Goal: Information Seeking & Learning: Understand process/instructions

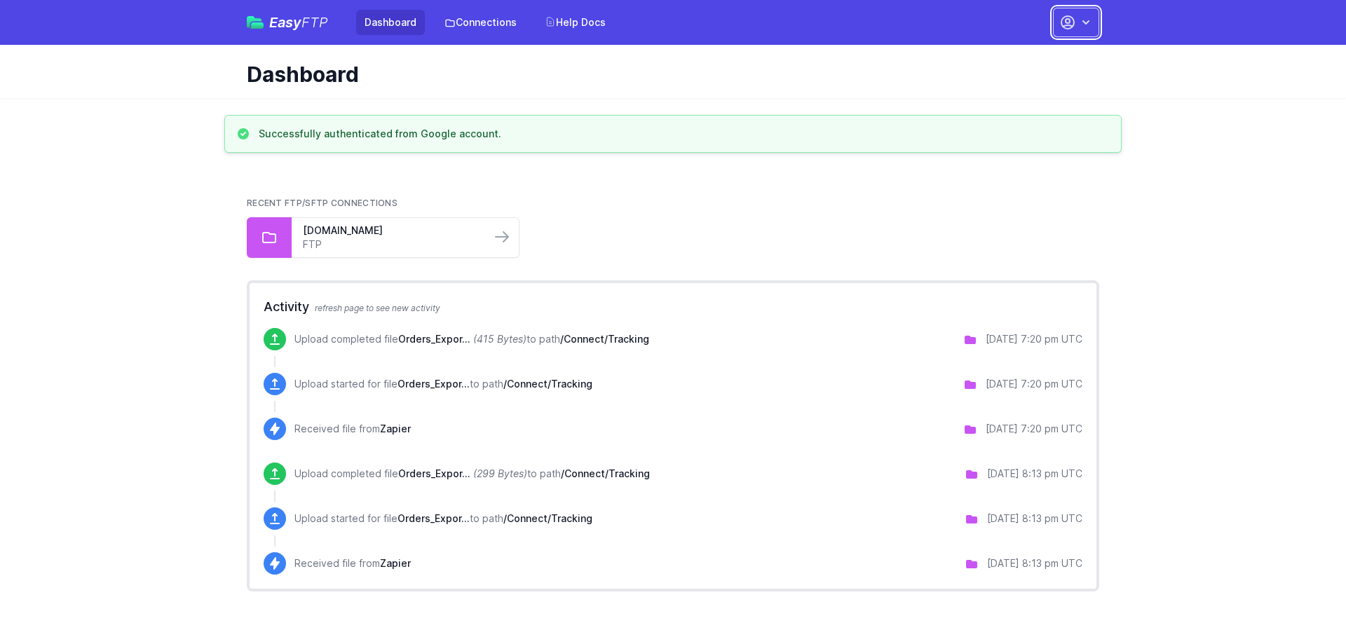
click at [1076, 18] on button "button" at bounding box center [1076, 22] width 46 height 29
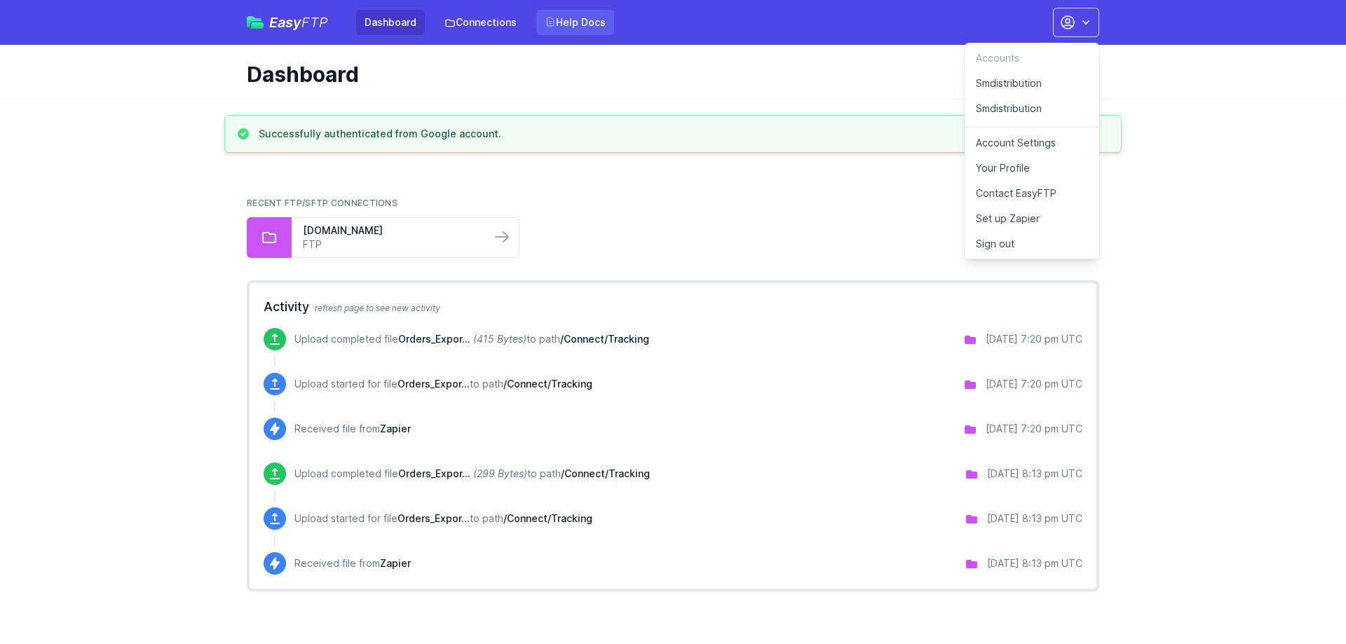
click at [602, 22] on link "Help Docs" at bounding box center [575, 22] width 78 height 25
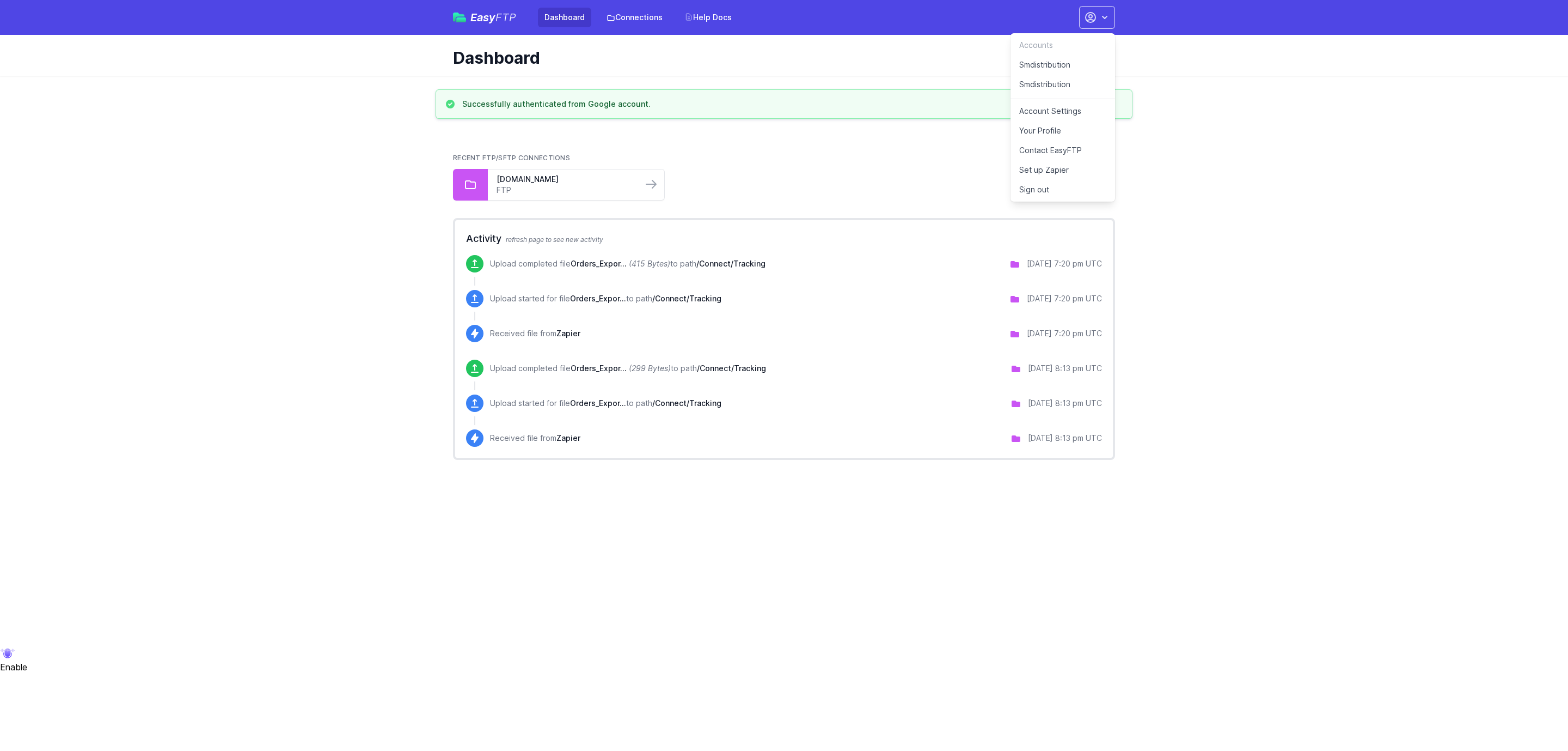
click at [486, 16] on span "Easy FTP" at bounding box center [493, 17] width 46 height 11
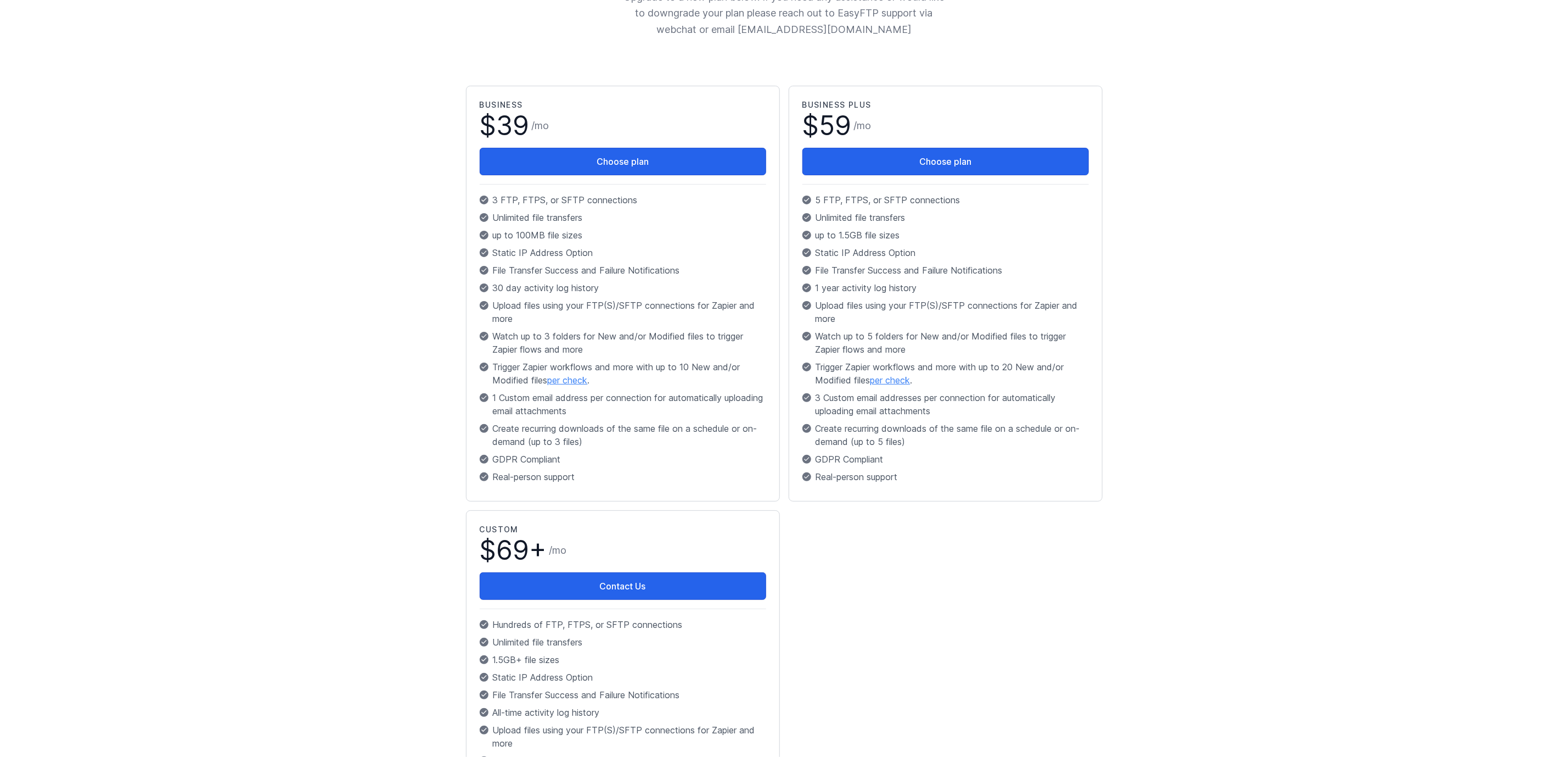
scroll to position [165, 0]
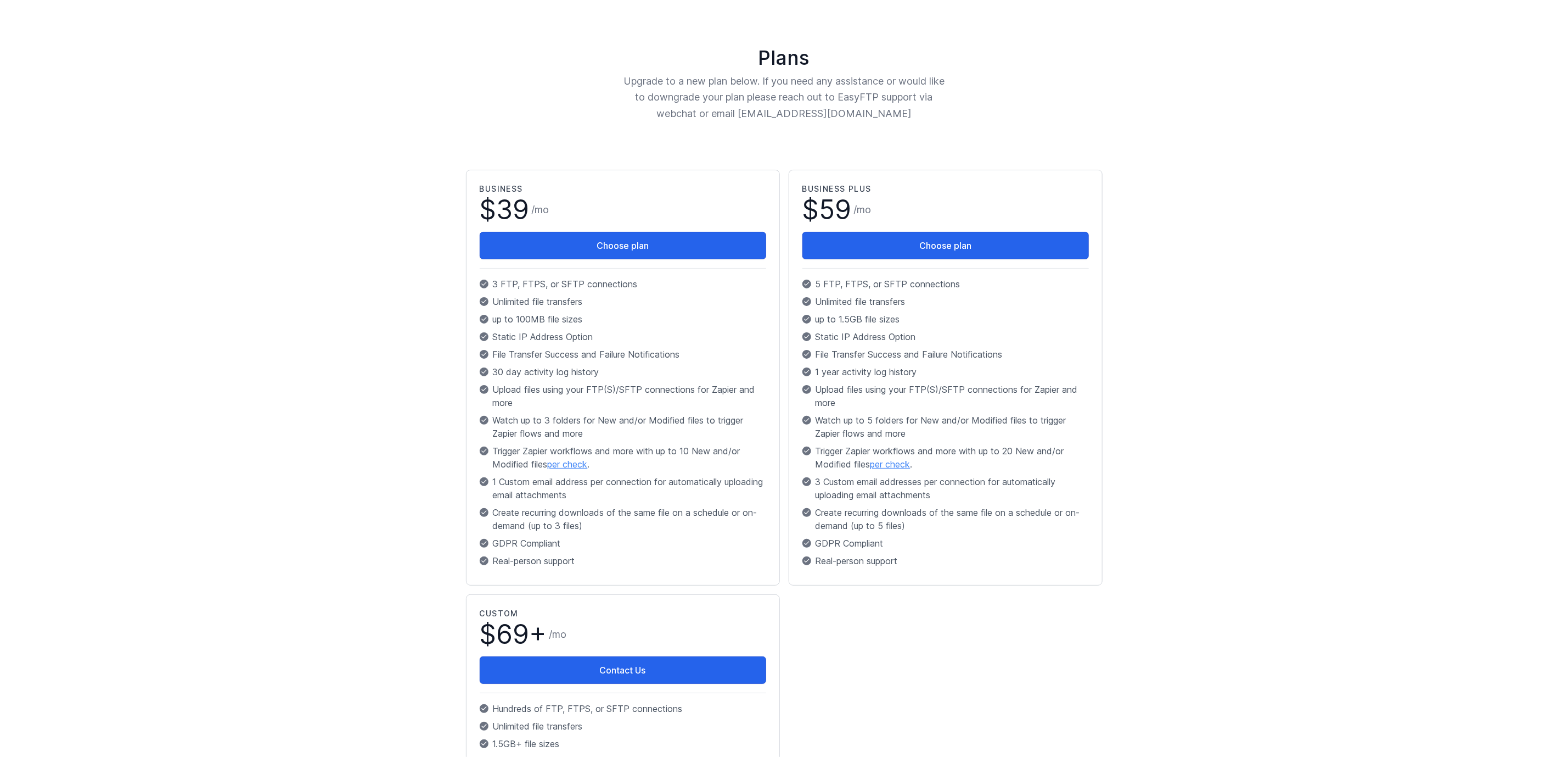
scroll to position [83, 0]
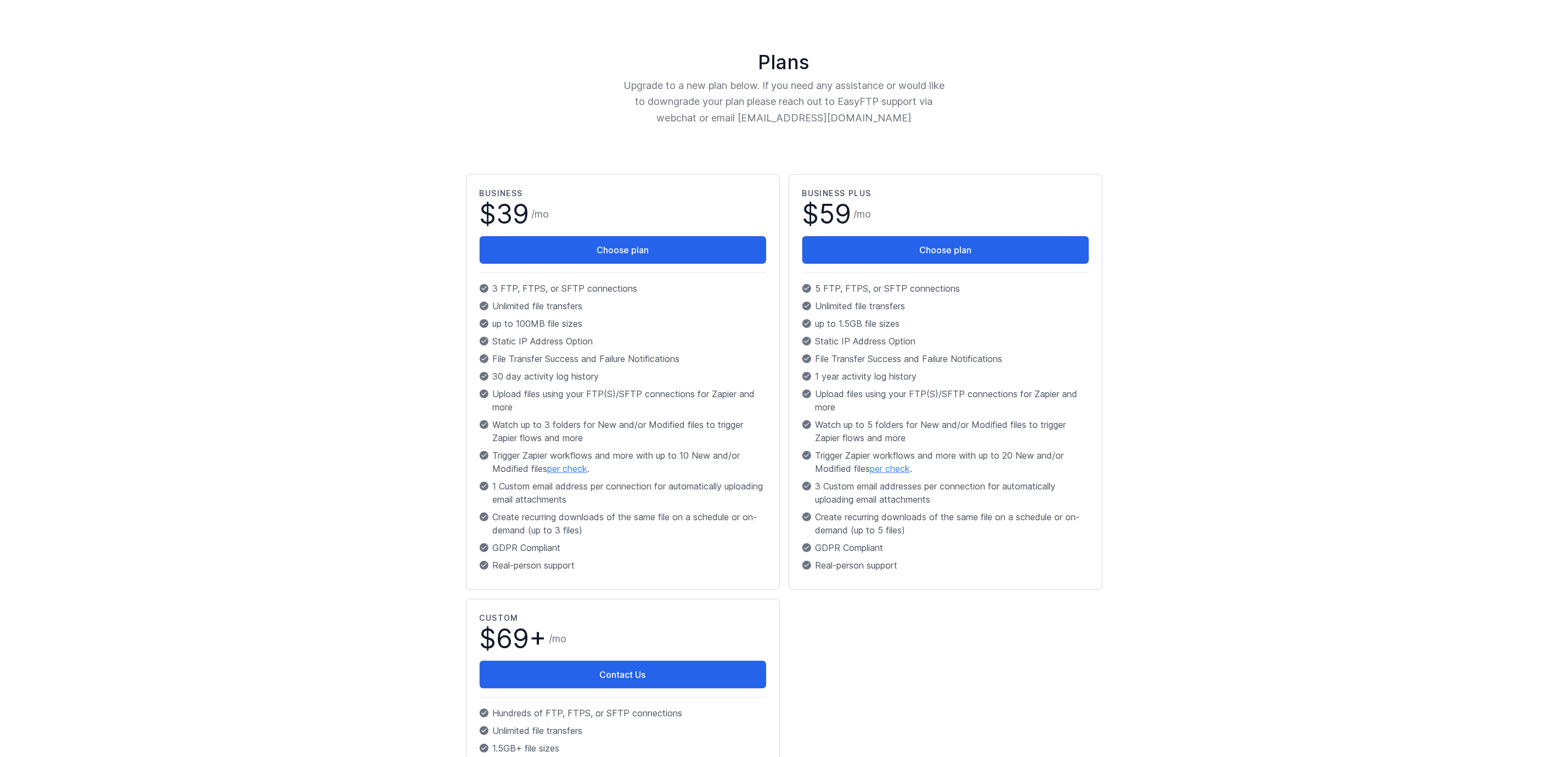
click at [1304, 311] on main "Plans Upgrade to a new plan below. If you need any assistance or would like to …" at bounding box center [784, 539] width 1568 height 1091
click at [1350, 393] on main "Plans Upgrade to a new plan below. If you need any assistance or would like to …" at bounding box center [784, 539] width 1568 height 1091
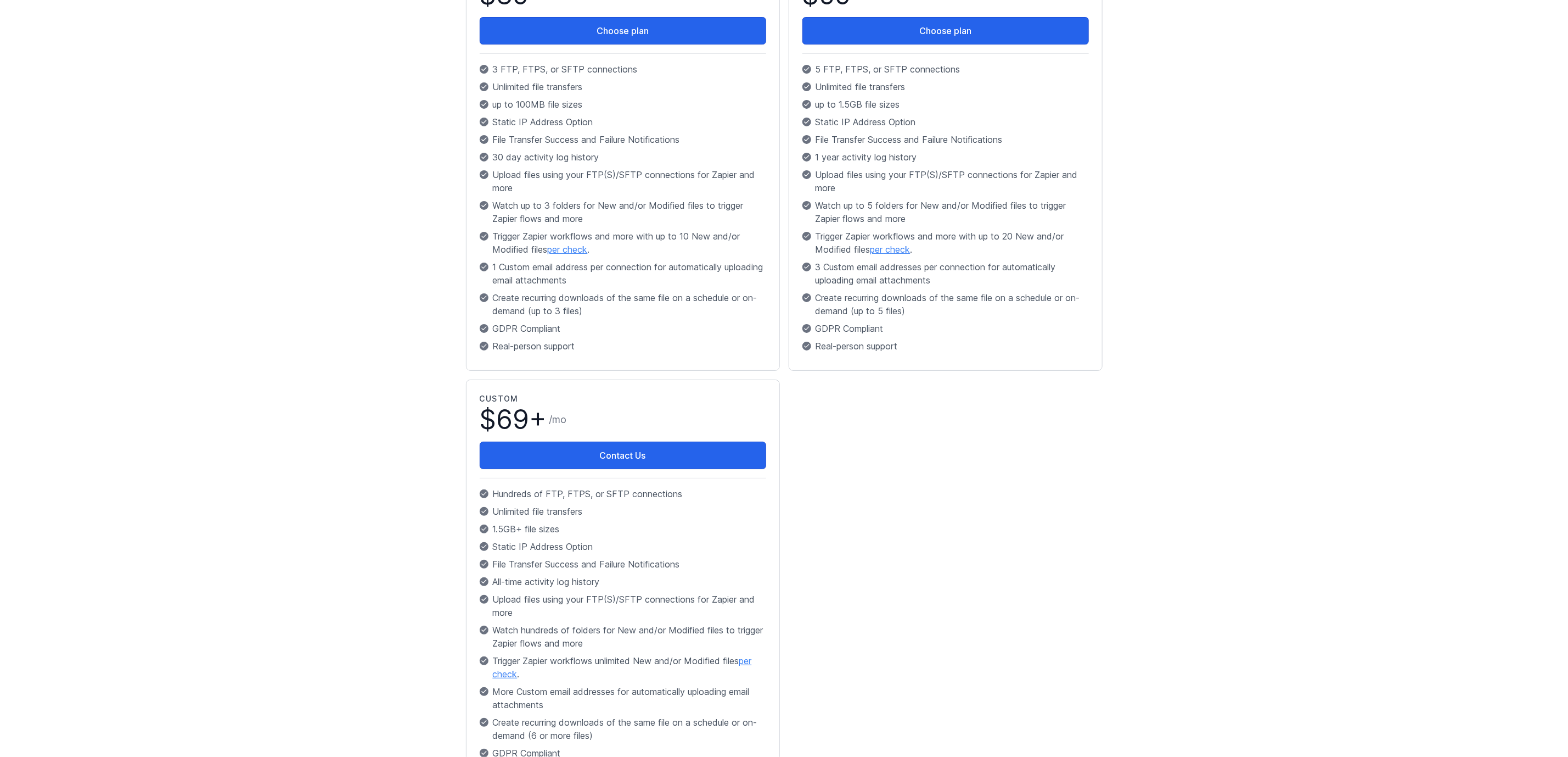
scroll to position [0, 0]
